Goal: Transaction & Acquisition: Purchase product/service

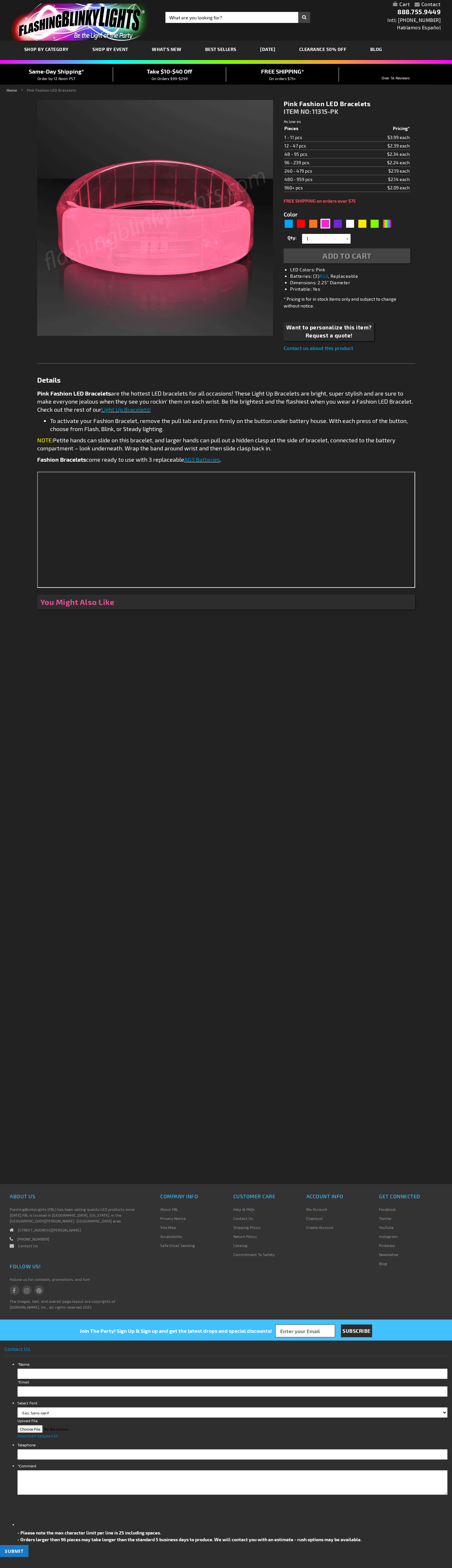
type input "5639"
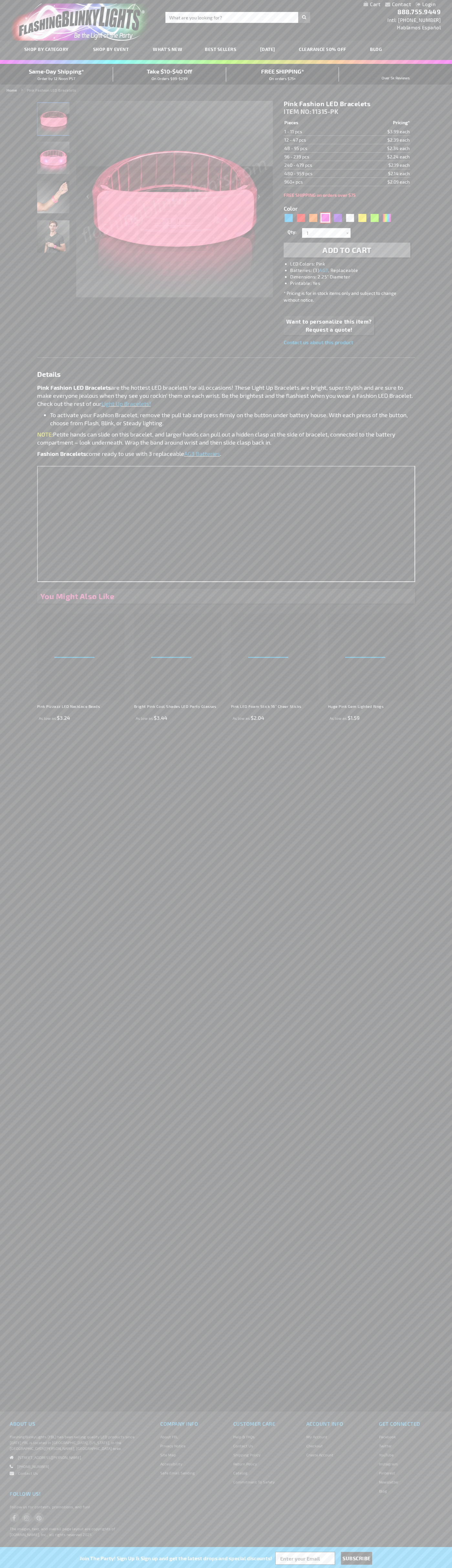
click at [325, 218] on div "Pink" at bounding box center [325, 218] width 10 height 10
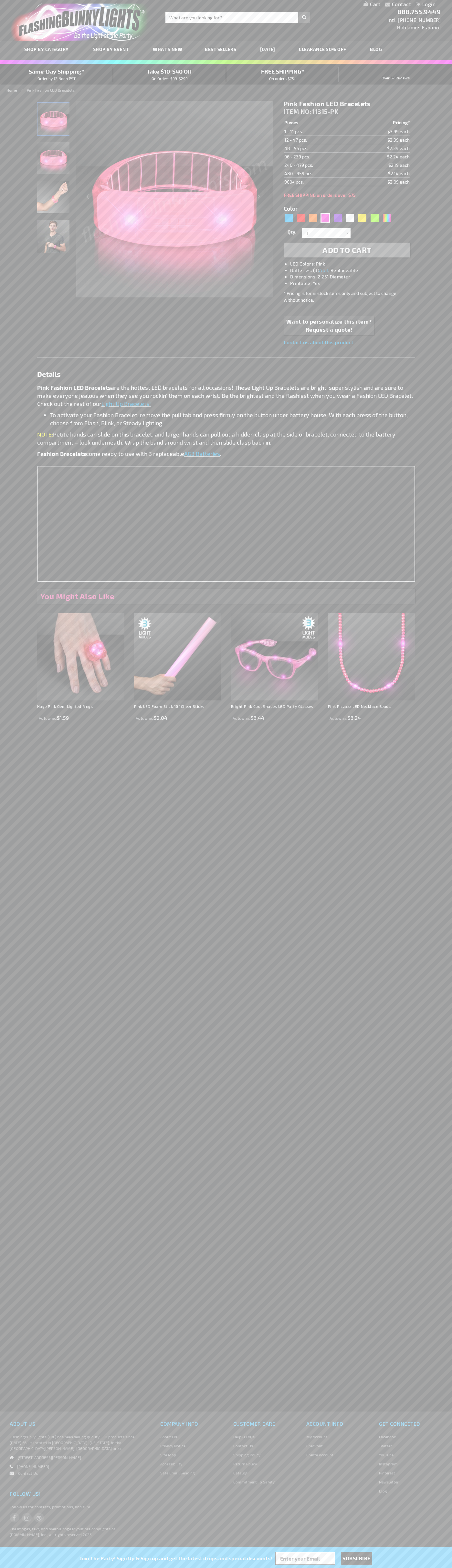
click at [347, 250] on span "Add to Cart" at bounding box center [347, 250] width 49 height 9
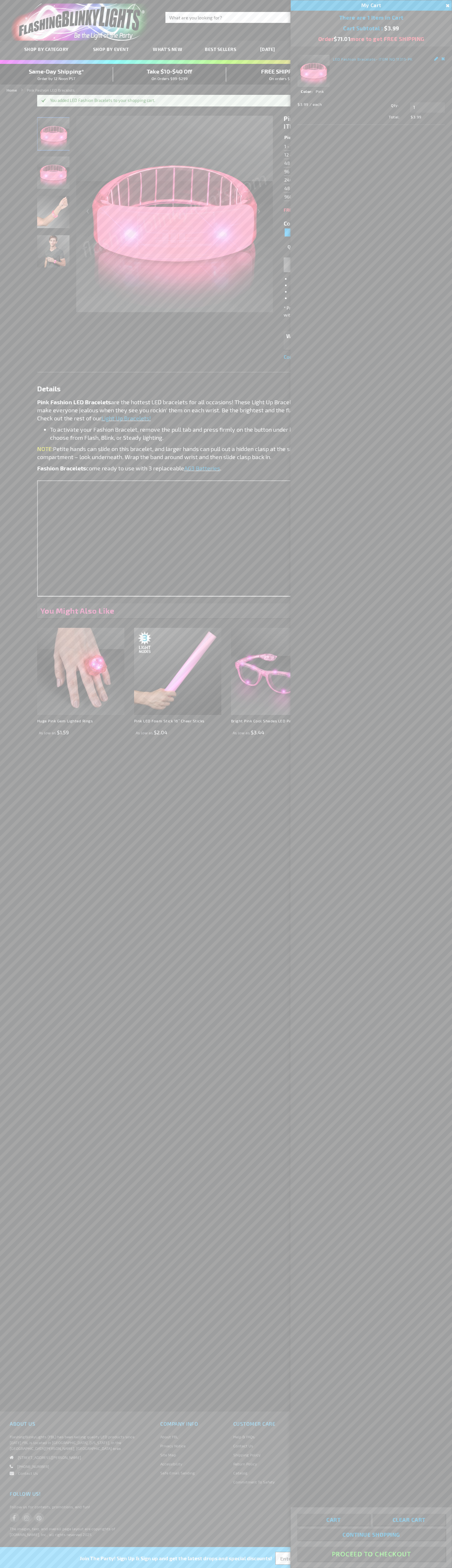
click at [371, 1554] on button "Proceed To Checkout" at bounding box center [371, 1554] width 148 height 15
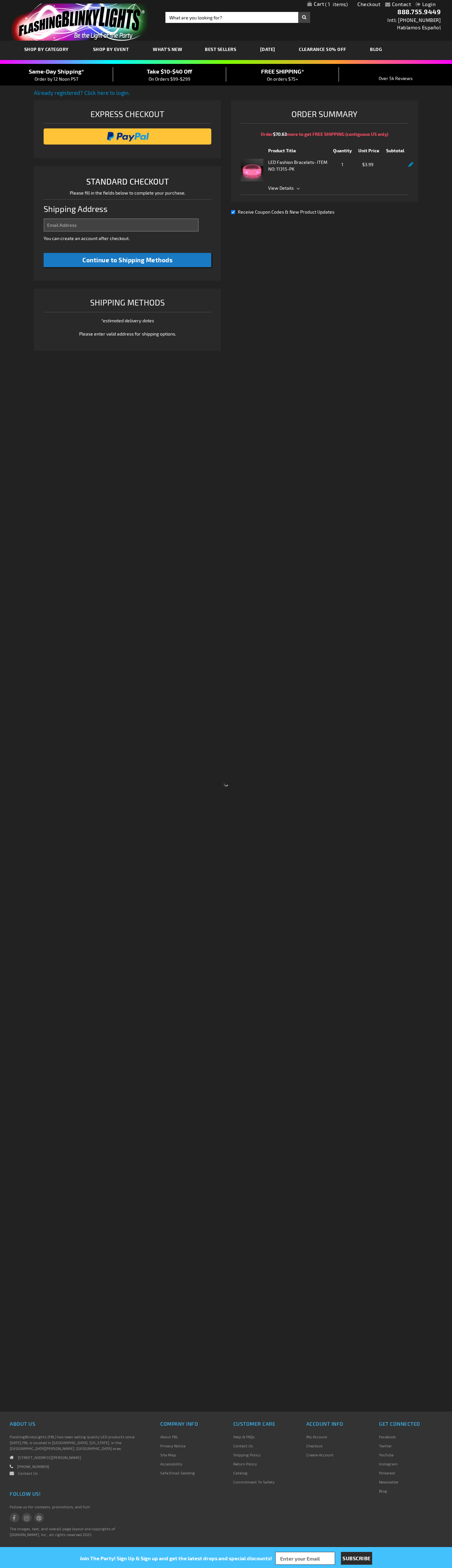
select select "US"
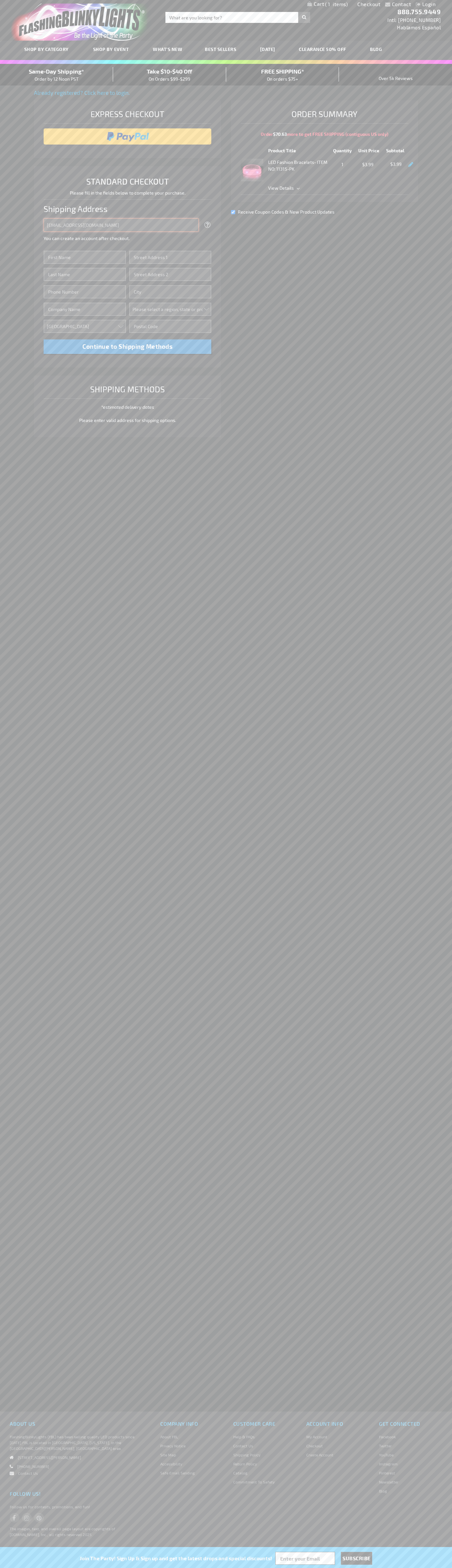
type input "johnsmith005@storebotmail.joonix.net"
type input "John"
type input "201 Colorado St"
type input "First floor"
type input "austin"
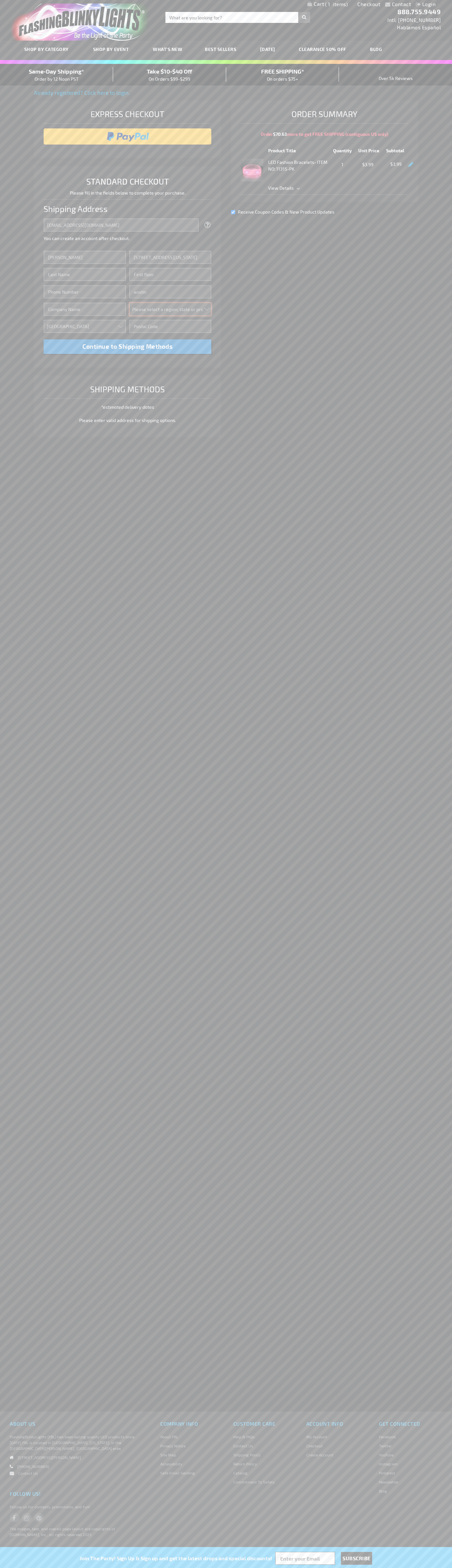
select select "57"
type input "78701"
type input "Smith"
type input "6502530000"
type input "John Smith"
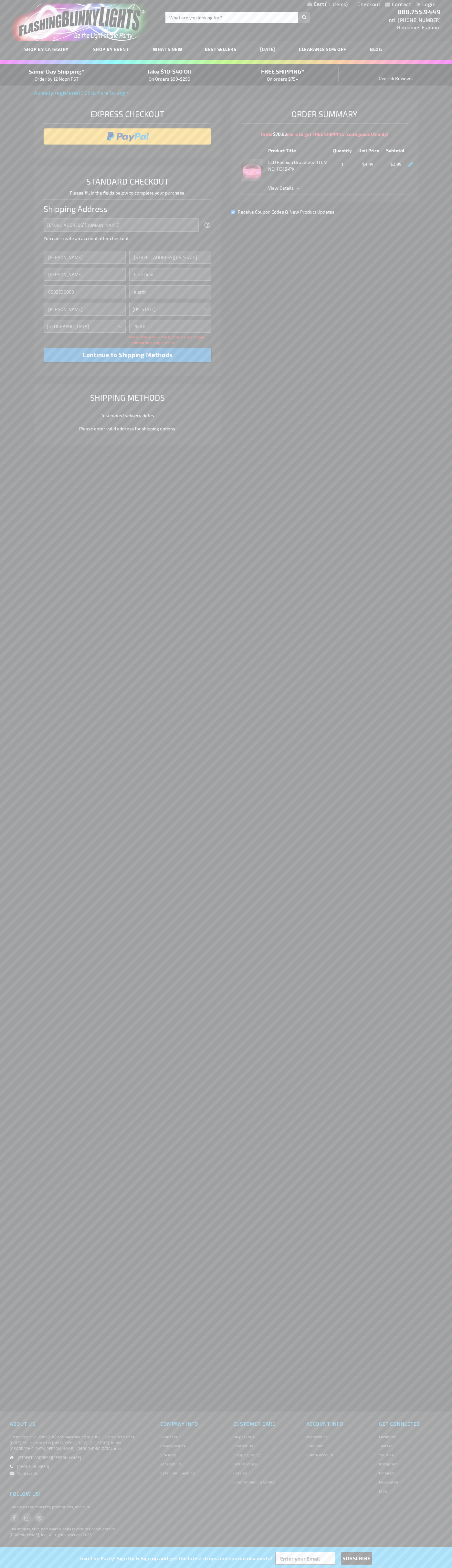
click at [57, 75] on div "Same-Day Shipping* Order by 12 Noon PST" at bounding box center [57, 74] width 113 height 15
click at [127, 136] on input "image" at bounding box center [127, 136] width 161 height 13
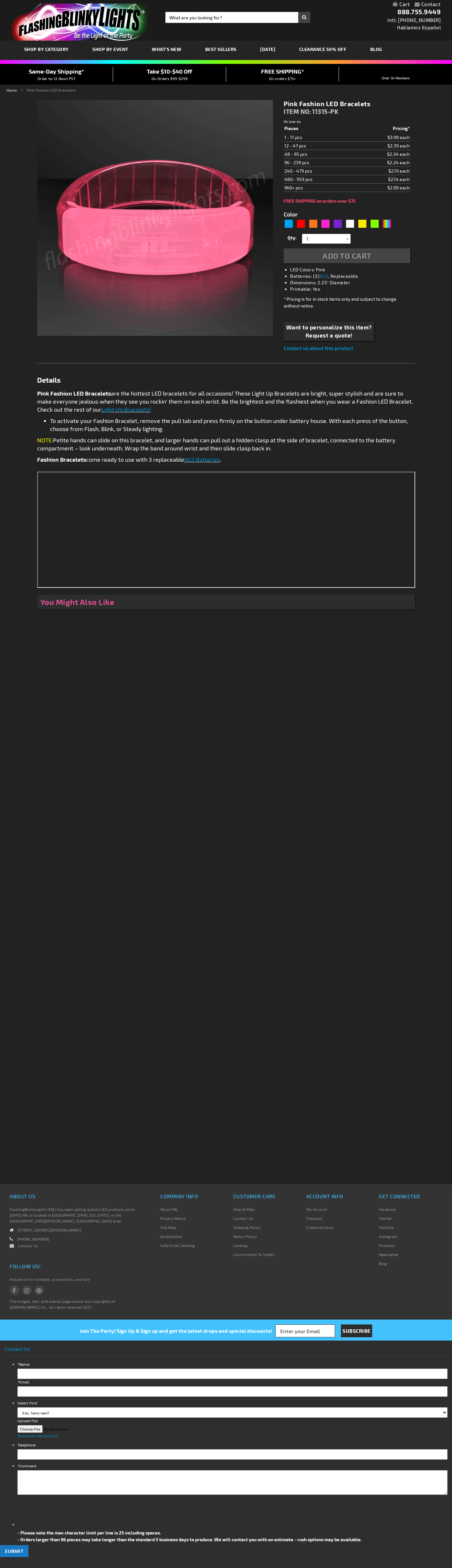
type input "5639"
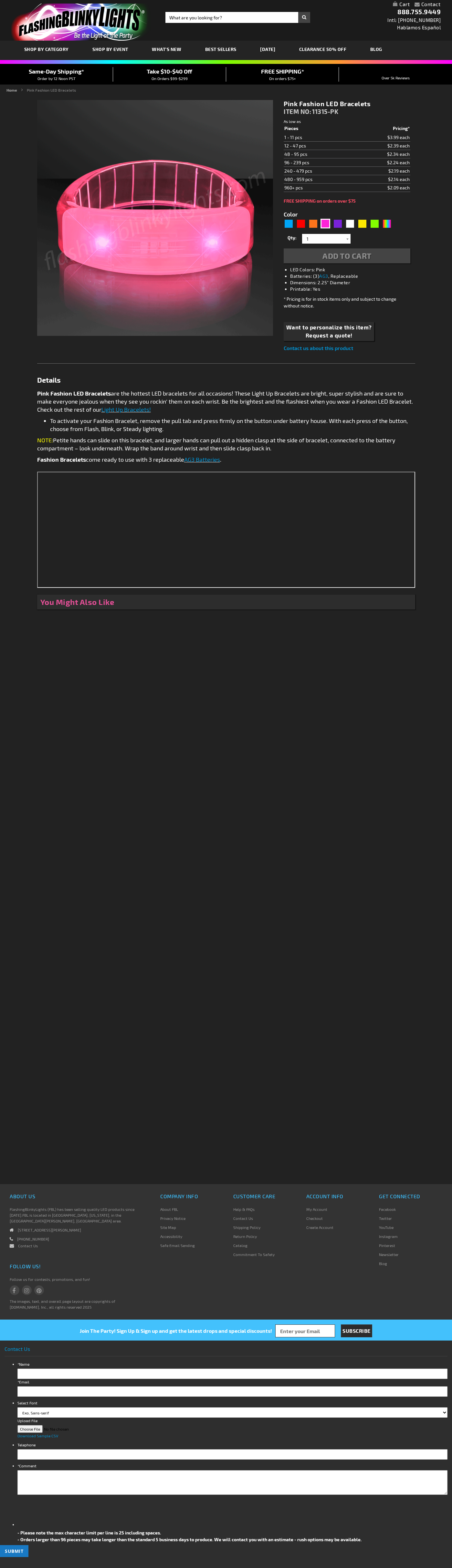
type input "5639"
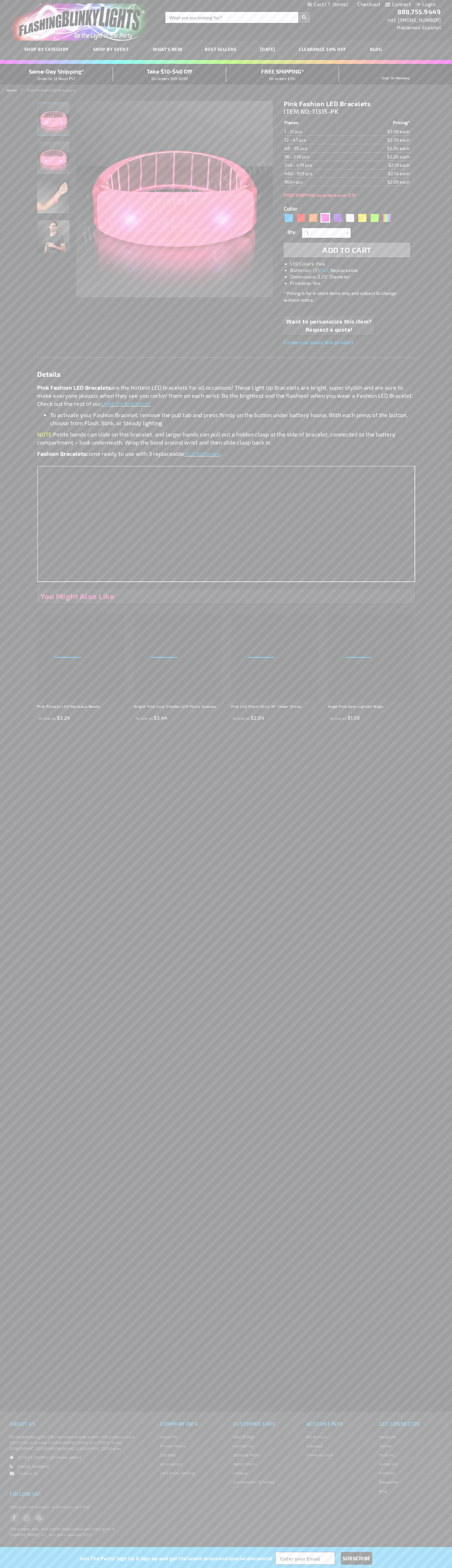
click at [327, 4] on span "1" at bounding box center [336, 4] width 23 height 6
